Goal: Task Accomplishment & Management: Complete application form

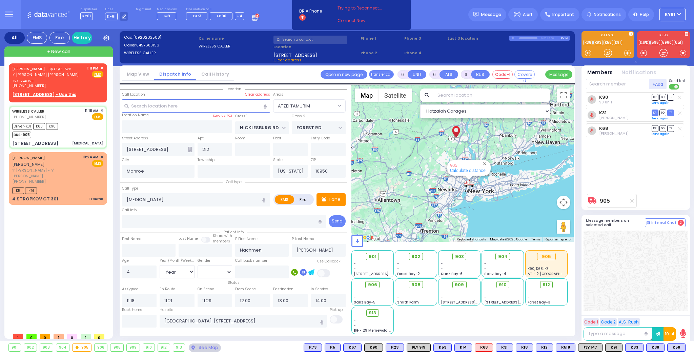
select select "ATZEI TAMURIM"
select select "Year"
select select "[DEMOGRAPHIC_DATA]"
drag, startPoint x: 0, startPoint y: 0, endPoint x: 328, endPoint y: 192, distance: 380.2
click at [334, 197] on p "Tone" at bounding box center [334, 199] width 12 height 7
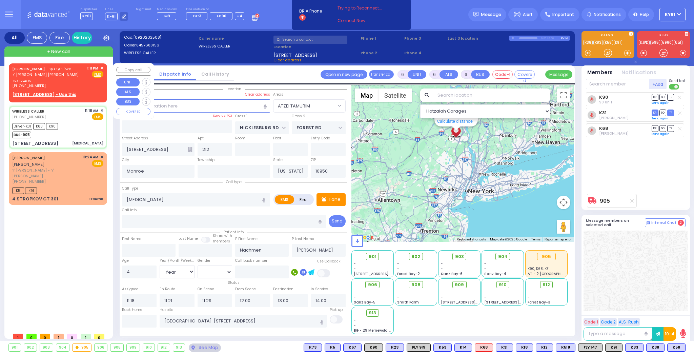
click at [79, 76] on div "[PERSON_NAME] יואל בערגער [PERSON_NAME] ווערצבערגער [PHONE_NUMBER] 1:11 PM ✕ Fi…" at bounding box center [57, 76] width 91 height 23
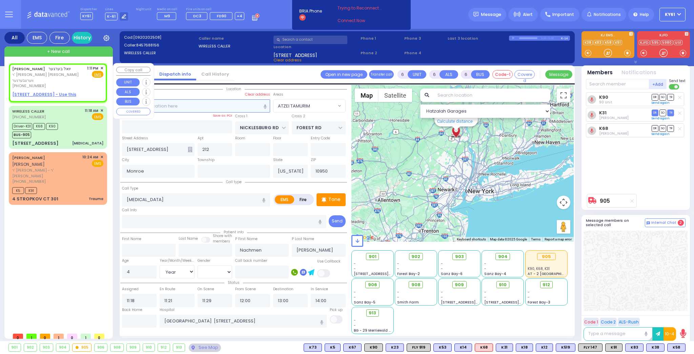
type input "2"
type input "1"
select select
radio input "true"
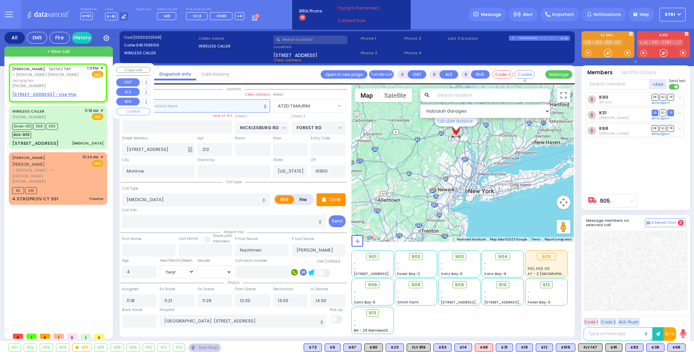
type input "[PERSON_NAME]"
select select
type input "13:11"
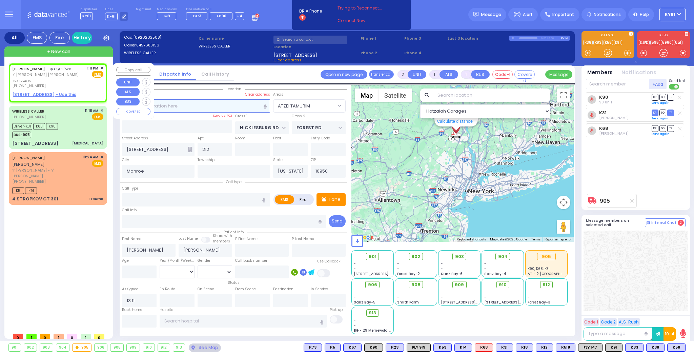
select select "Hatzalah Garages"
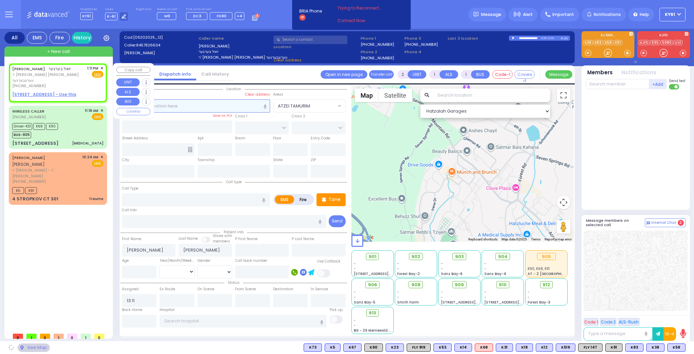
select select
radio input "true"
select select
select select "Hatzalah Garages"
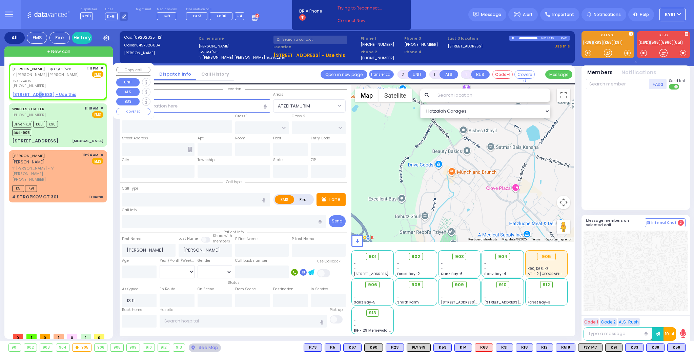
click at [36, 91] on u "[STREET_ADDRESS] - Use this" at bounding box center [44, 94] width 64 height 6
select select
radio input "true"
select select
select select "Hatzalah Garages"
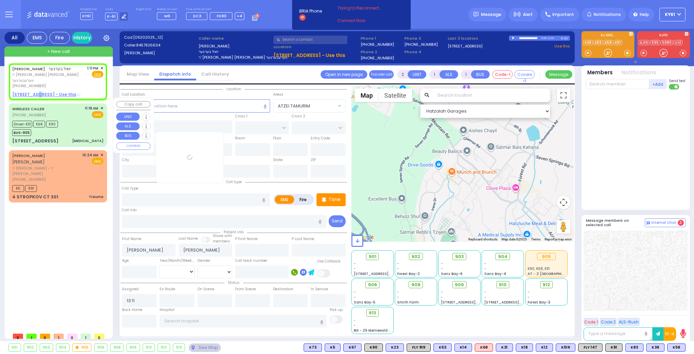
select select
radio input "true"
select select
select select "Hatzalah Garages"
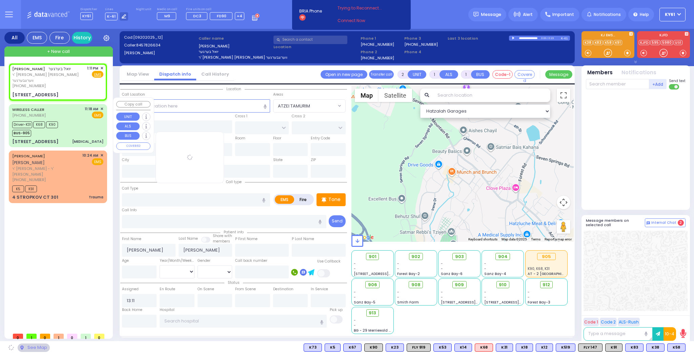
type input "YOEL KLEIN BLVD"
type input "MERON DR"
type input "[STREET_ADDRESS]"
type input "201"
type input "Monroe"
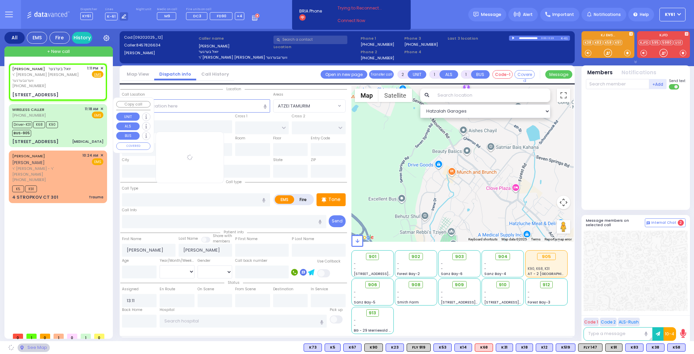
type input "[US_STATE]"
type input "10950"
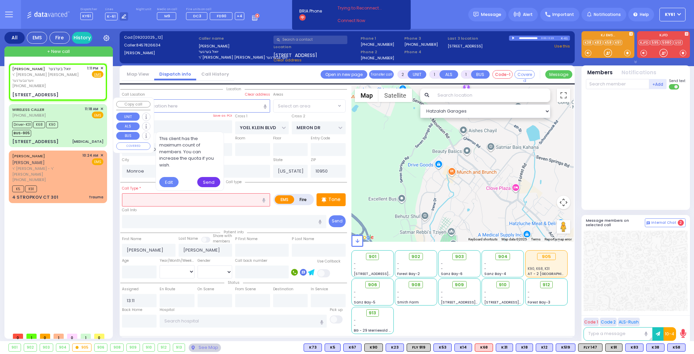
select select "SECTION 6"
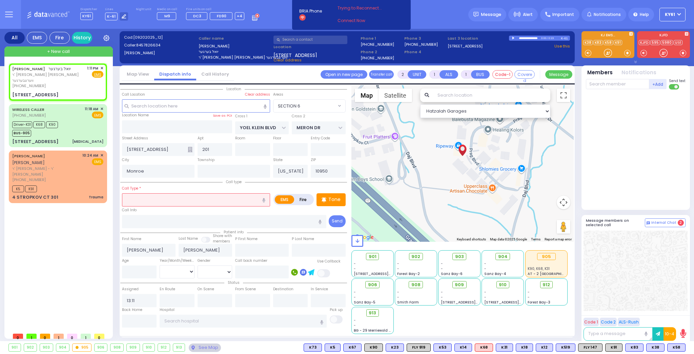
click at [155, 190] on div "Call Type *" at bounding box center [196, 196] width 148 height 22
drag, startPoint x: 154, startPoint y: 196, endPoint x: 158, endPoint y: 199, distance: 4.2
click at [156, 199] on input "text" at bounding box center [196, 199] width 148 height 13
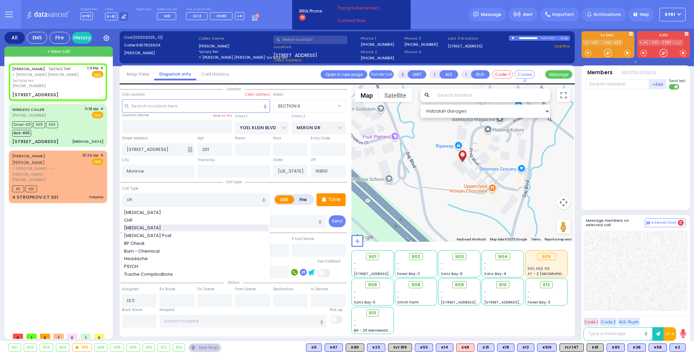
click at [144, 227] on span "[MEDICAL_DATA]" at bounding box center [143, 227] width 39 height 7
type input "[MEDICAL_DATA]"
type input "3"
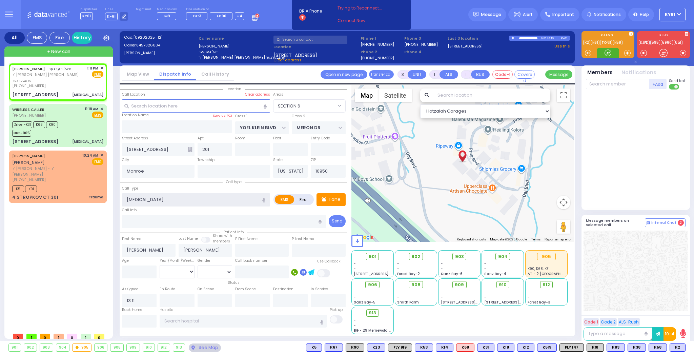
select select
radio input "true"
select select
select select "Hatzalah Garages"
select select "SECTION 6"
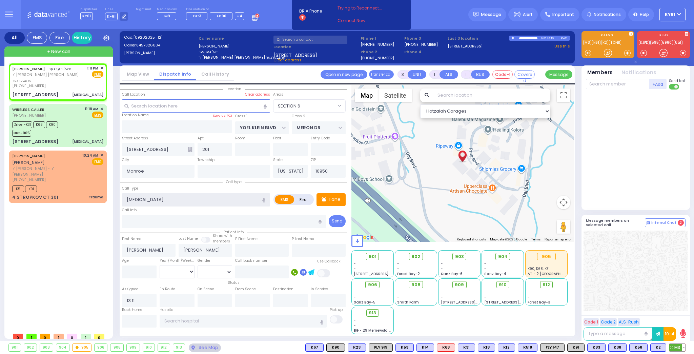
select select
radio input "true"
select select
select select "Hatzalah Garages"
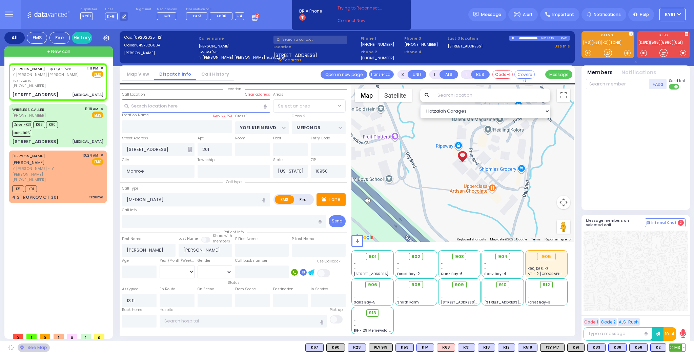
click at [676, 347] on span "M3" at bounding box center [677, 346] width 16 height 7
select select "SECTION 6"
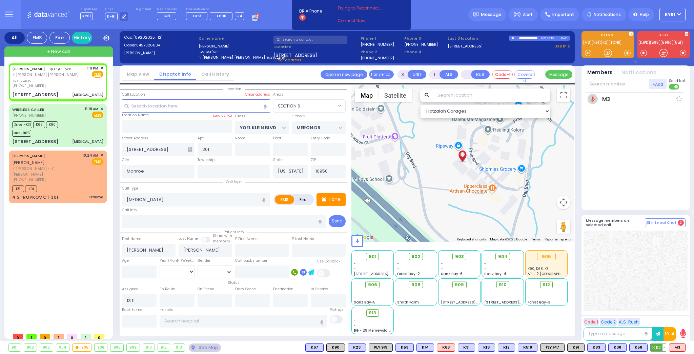
click at [658, 345] on span "K2" at bounding box center [657, 346] width 15 height 7
select select
radio input "true"
select select
type input "13:12"
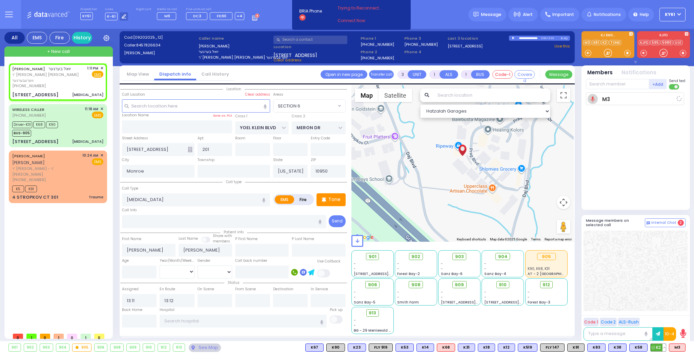
select select "Hatzalah Garages"
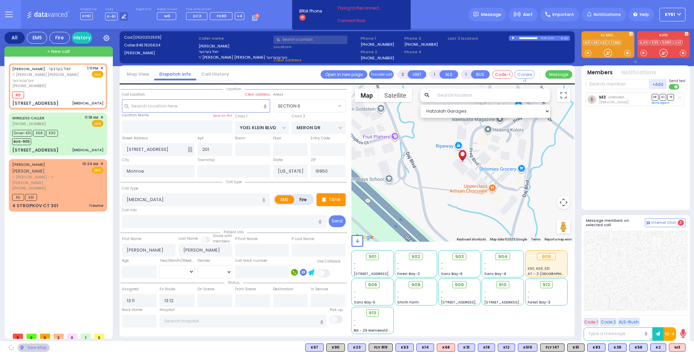
select select "SECTION 6"
select select
radio input "true"
select select
select select "Hatzalah Garages"
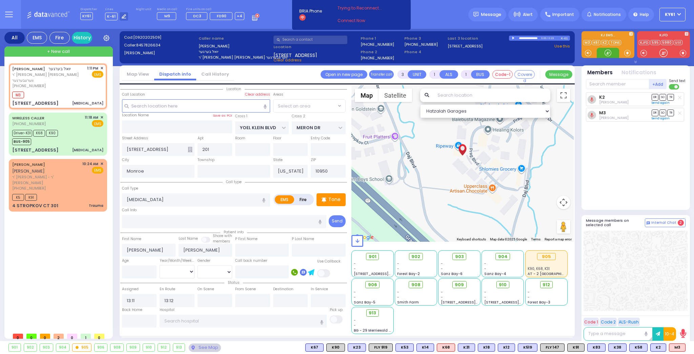
select select
radio input "true"
select select
select select "SECTION 6"
select select "Hatzalah Garages"
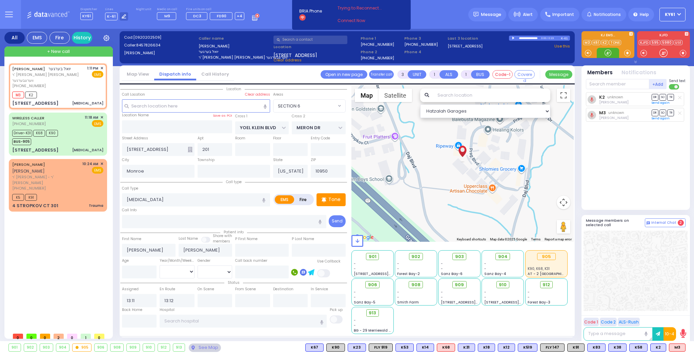
select select "SECTION 6"
select select
radio input "true"
select select
select select "Hatzalah Garages"
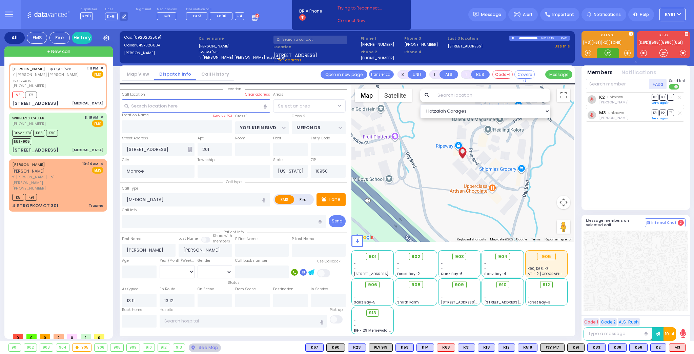
select select "SECTION 6"
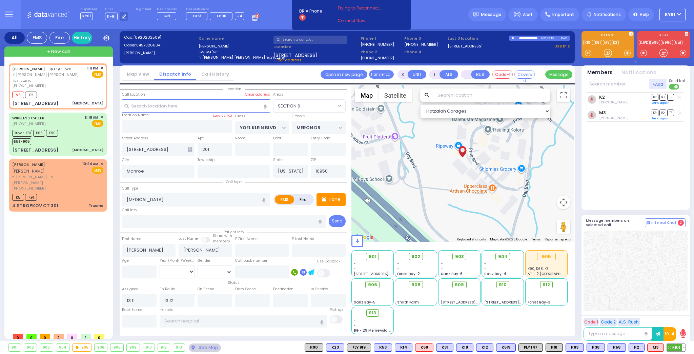
click at [674, 347] on span "K101" at bounding box center [676, 346] width 18 height 7
select select
radio input "true"
select select
select select "Hatzalah Garages"
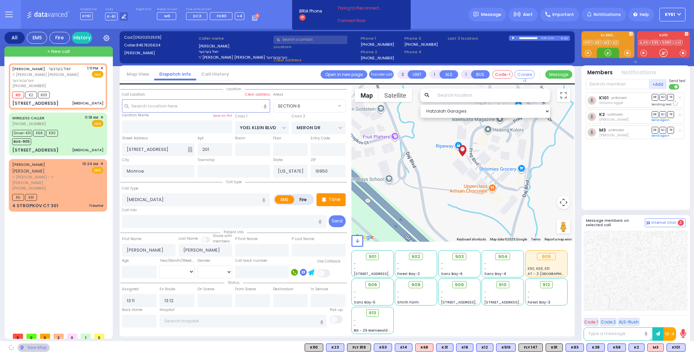
select select "SECTION 6"
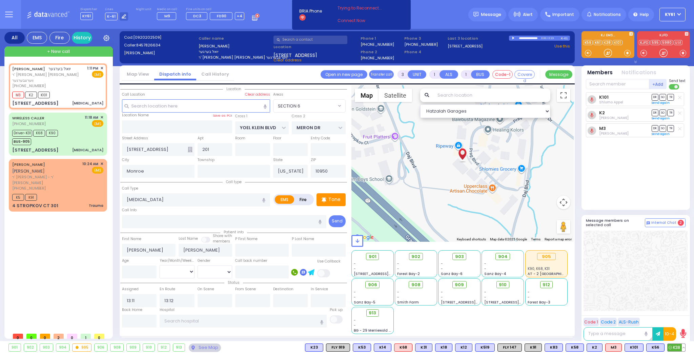
click at [676, 347] on span "K38" at bounding box center [676, 346] width 18 height 7
select select
radio input "true"
select select
select select "Hatzalah Garages"
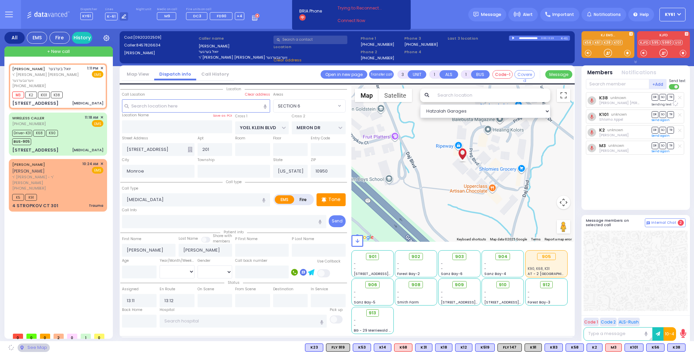
select select "SECTION 6"
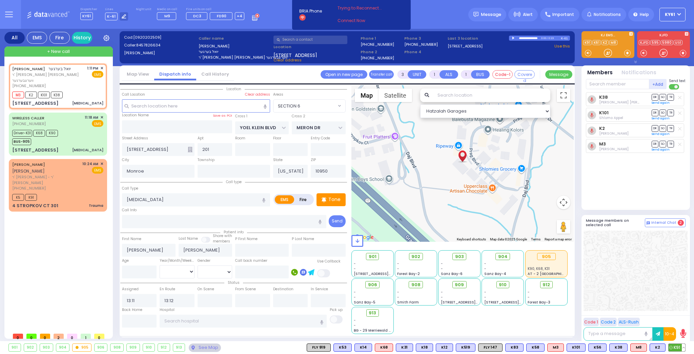
click at [675, 346] on span "K91" at bounding box center [676, 346] width 17 height 7
select select
radio input "true"
select select
select select "Hatzalah Garages"
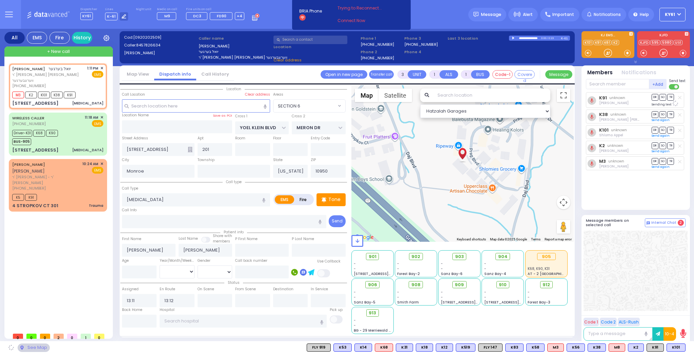
select select "SECTION 6"
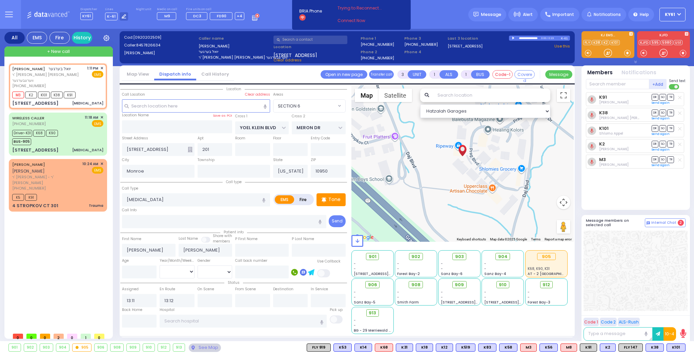
type input "6"
select select
radio input "true"
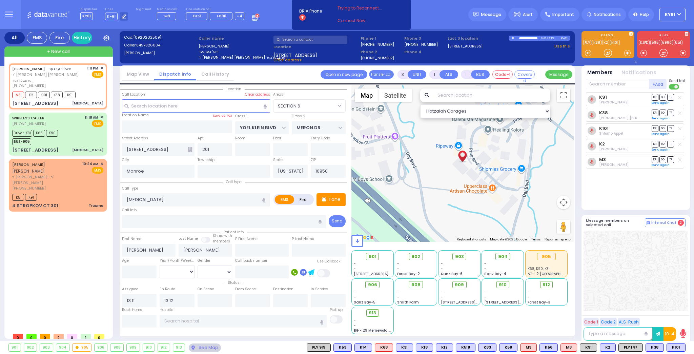
type input "Unknown"
select select "Year"
select select "Hatzalah Garages"
select select "SECTION 6"
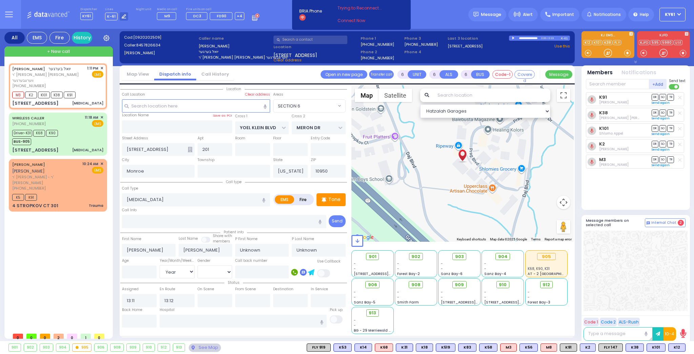
select select
radio input "true"
type input "Chana"
type input "[PERSON_NAME]"
type input "75"
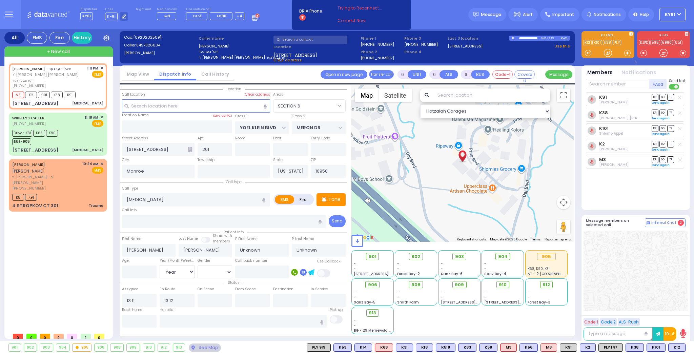
select select "Year"
select select "Hatzalah Garages"
select select "SECTION 6"
select select
radio input "true"
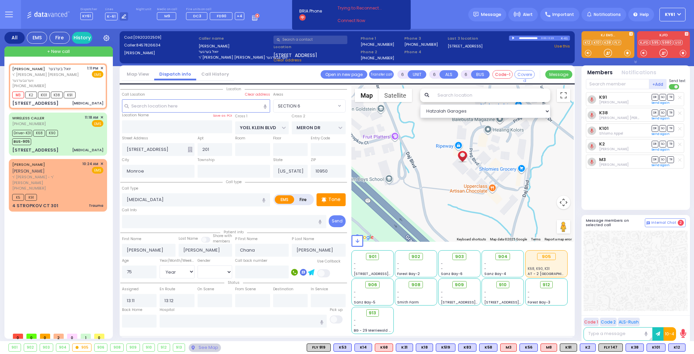
select select "Year"
select select "Hatzalah Garages"
select select "SECTION 6"
select select
radio input "true"
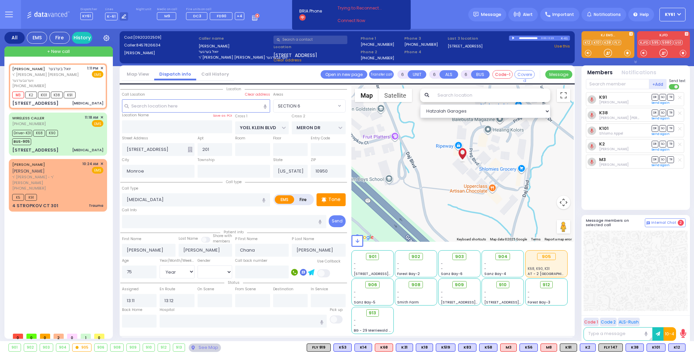
select select "Year"
select select "Hatzalah Garages"
select select "SECTION 6"
select select
radio input "true"
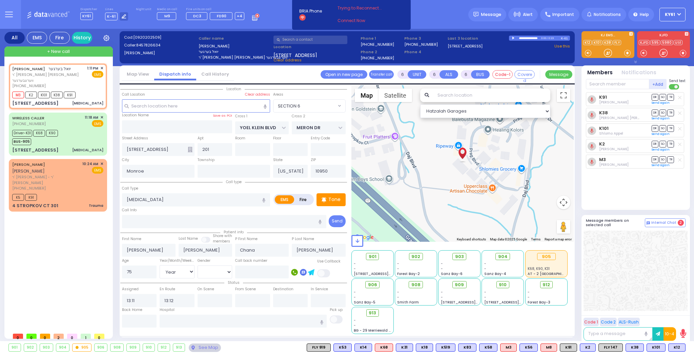
select select "Year"
select select "Hatzalah Garages"
select select "SECTION 6"
select select
radio input "true"
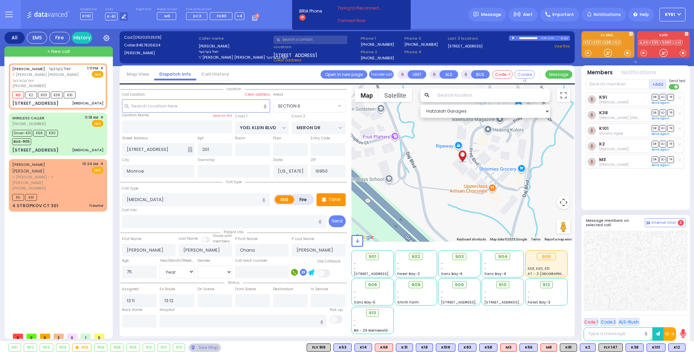
select select "Year"
select select "Hatzalah Garages"
select select "SECTION 6"
